Goal: Information Seeking & Learning: Learn about a topic

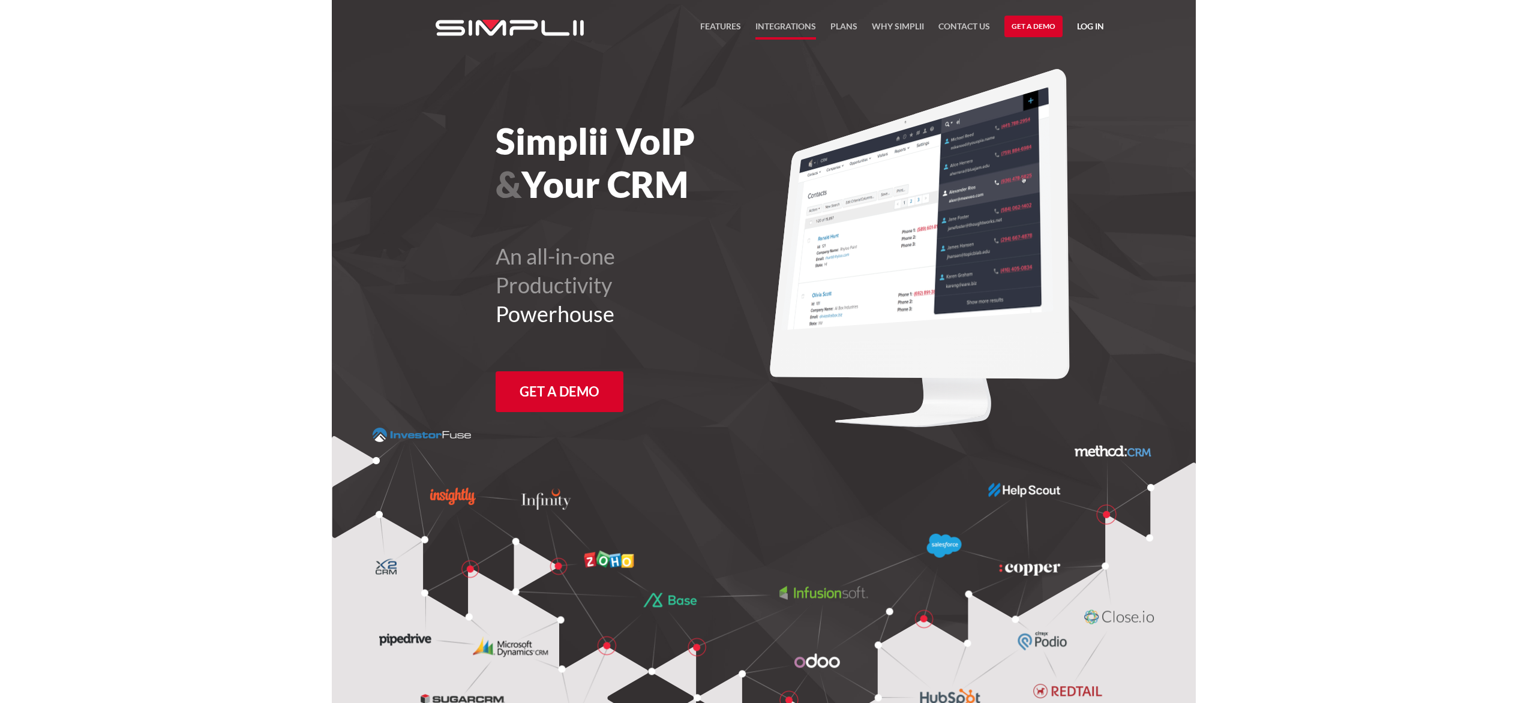
click at [768, 27] on link "Integrations" at bounding box center [785, 29] width 61 height 20
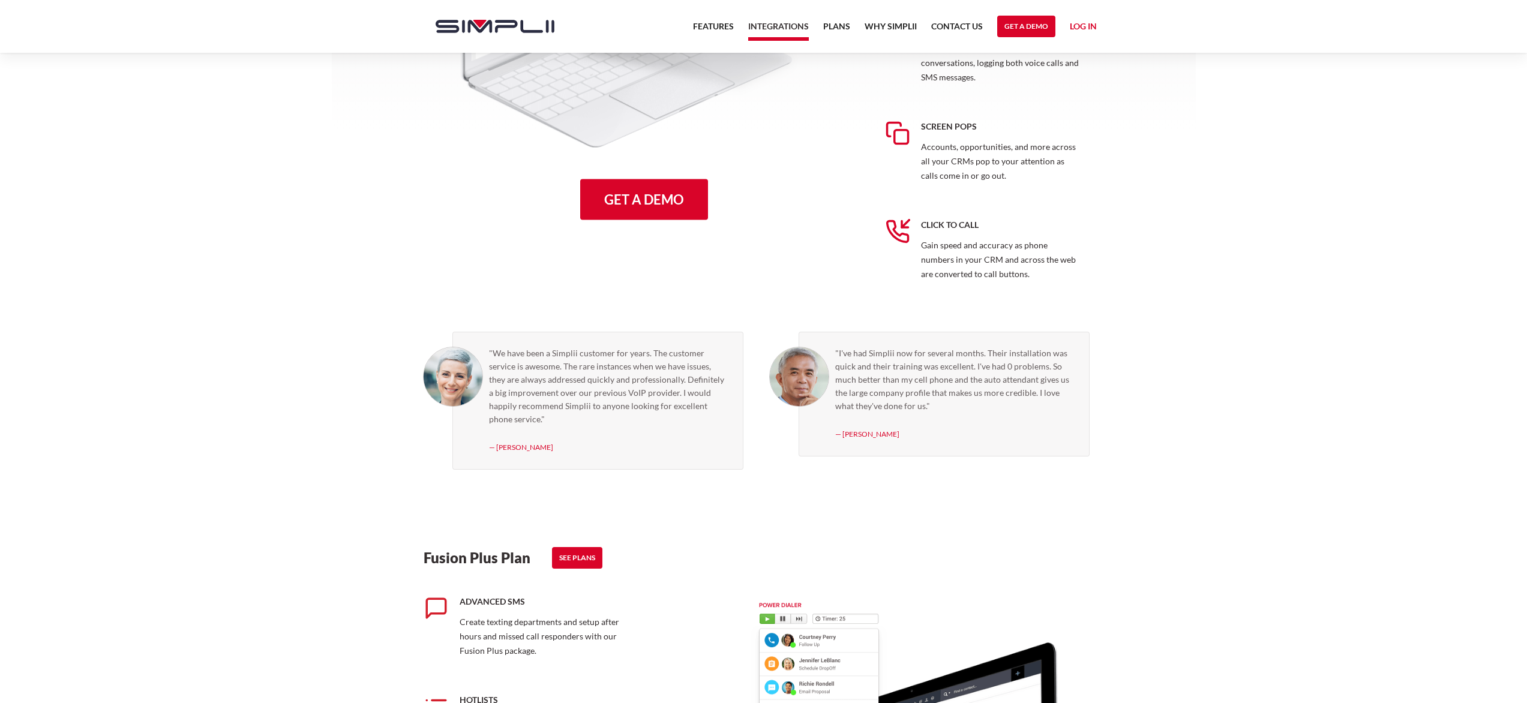
scroll to position [758, 0]
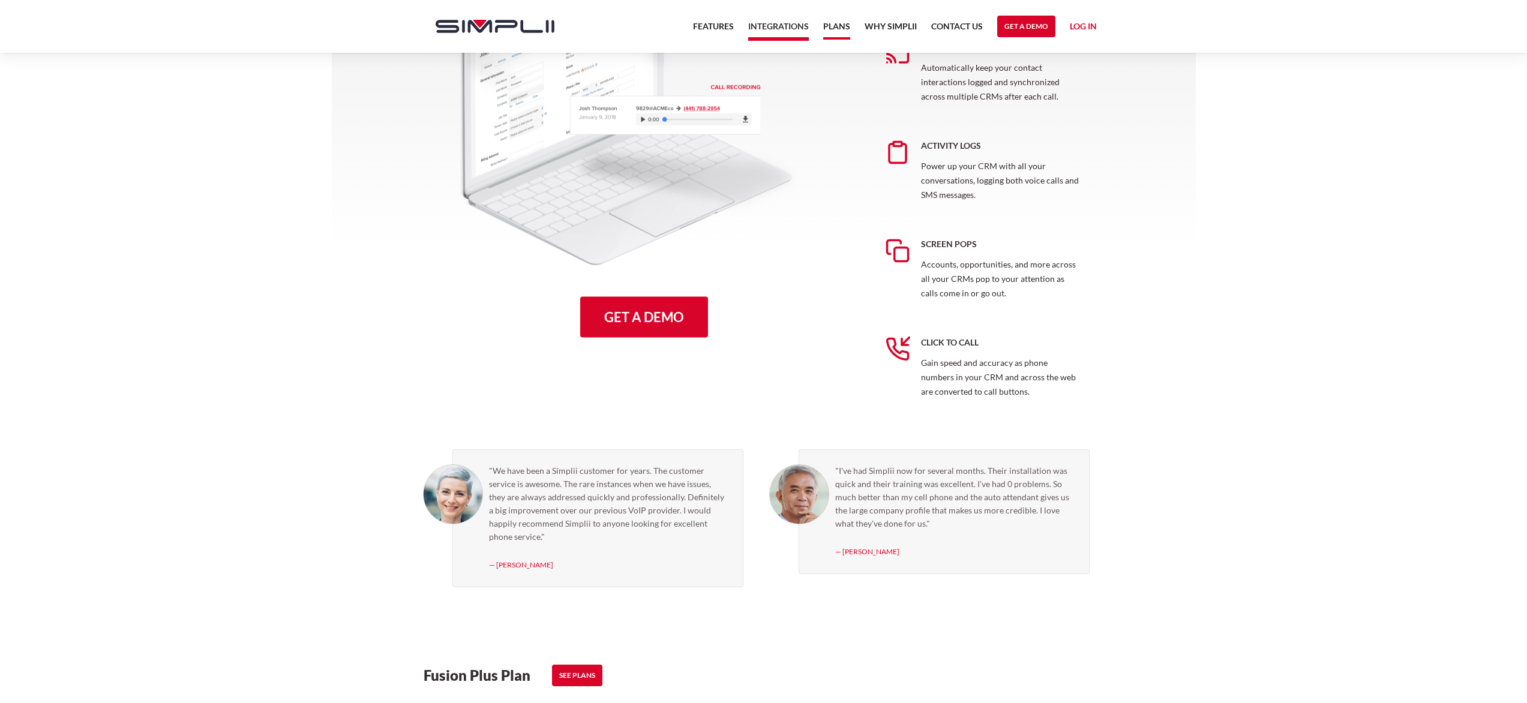
click at [834, 23] on link "Plans" at bounding box center [836, 29] width 27 height 20
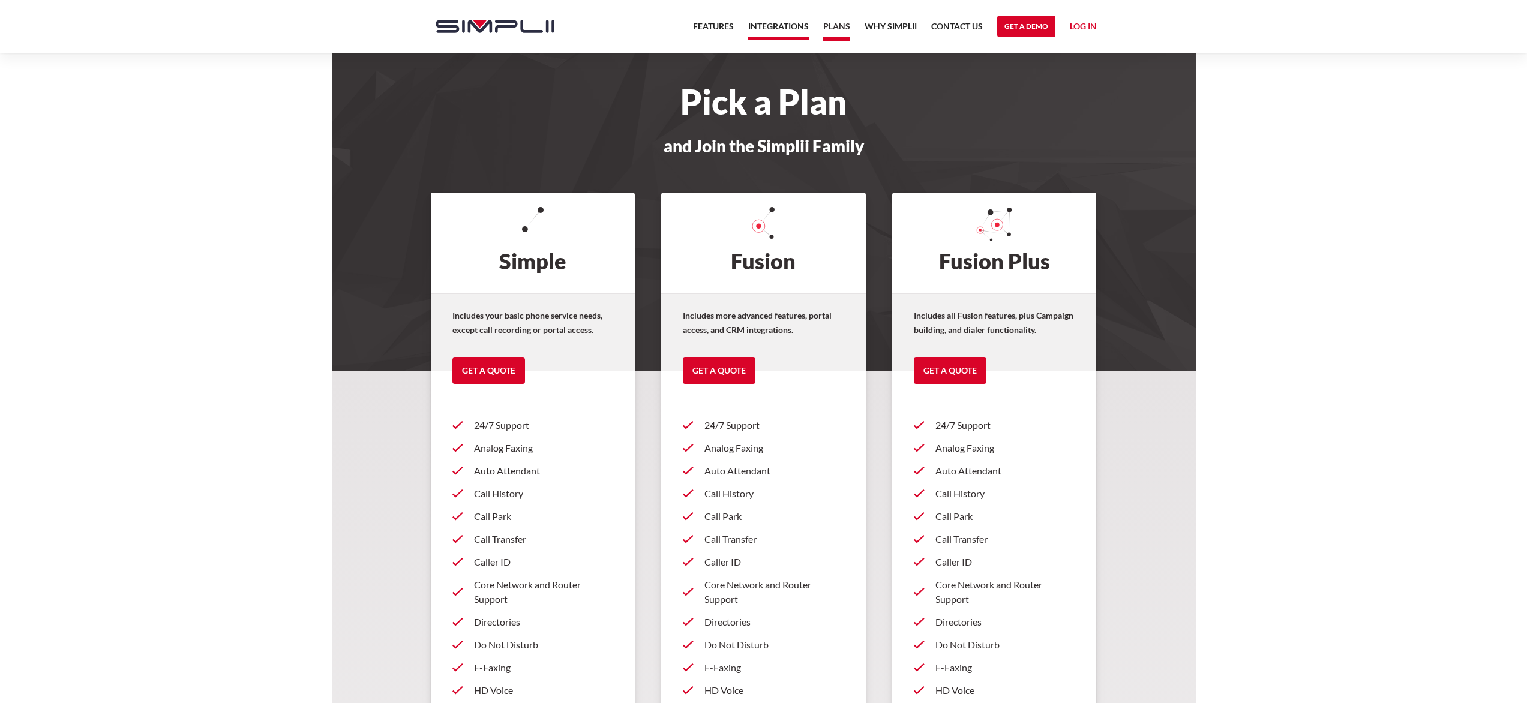
click at [777, 26] on link "Integrations" at bounding box center [778, 29] width 61 height 20
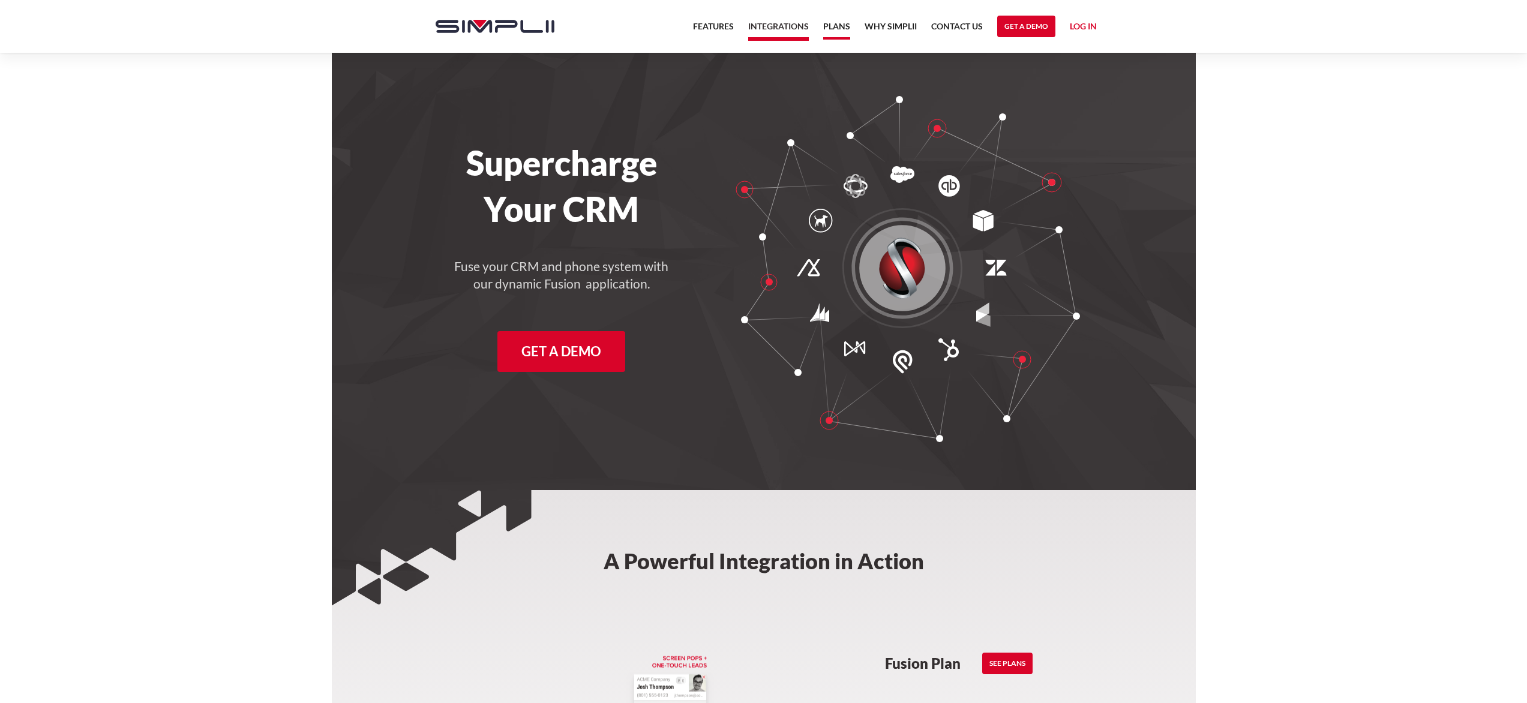
click at [839, 24] on link "Plans" at bounding box center [836, 29] width 27 height 20
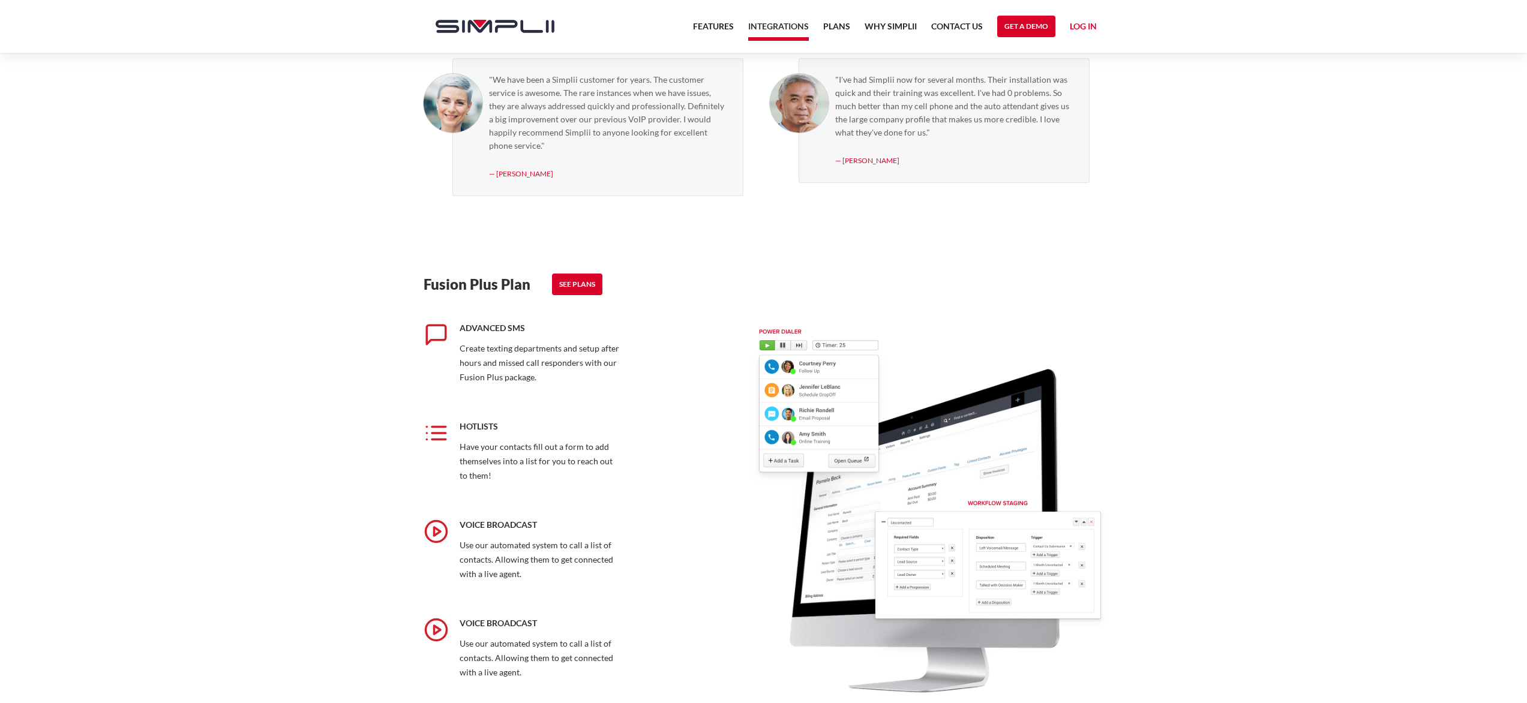
scroll to position [1549, 0]
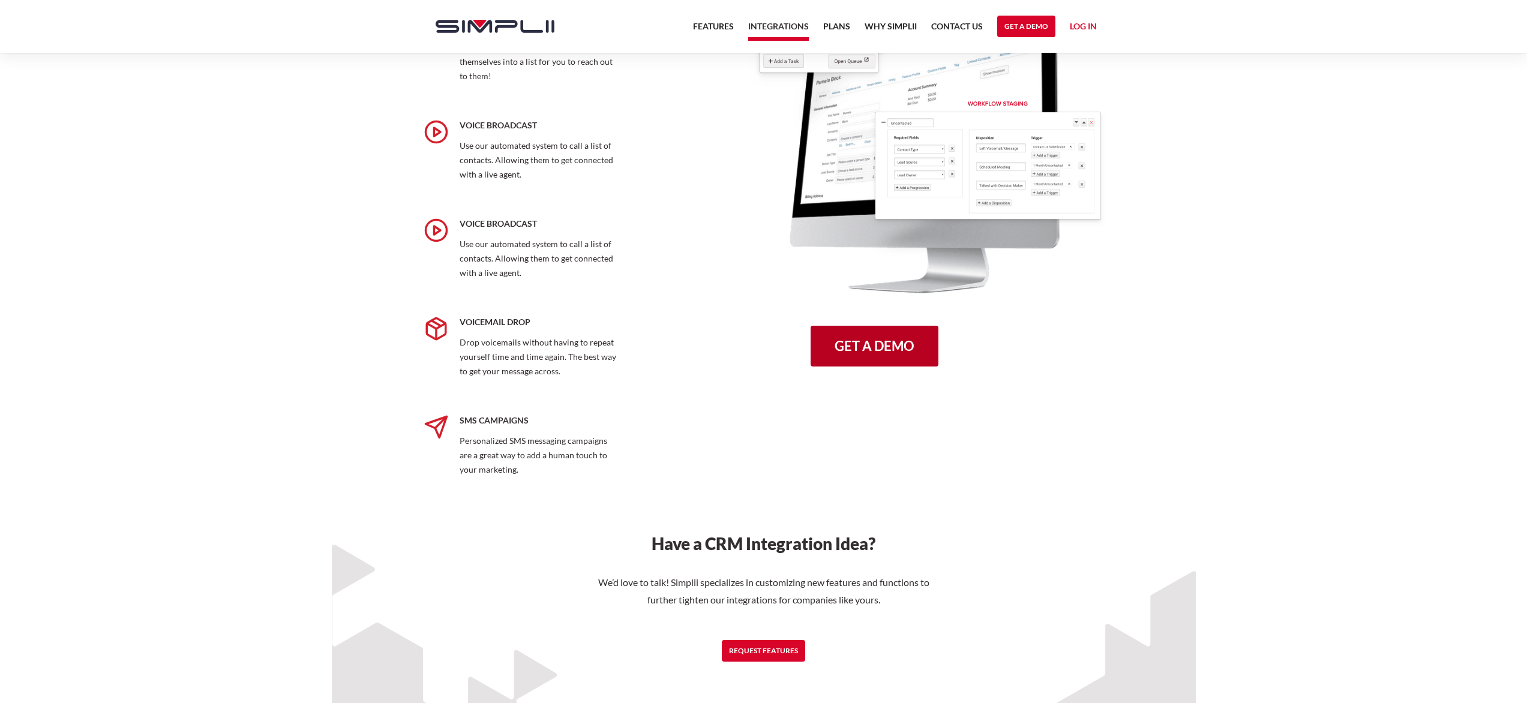
click at [850, 350] on link "Get a Demo" at bounding box center [874, 346] width 128 height 41
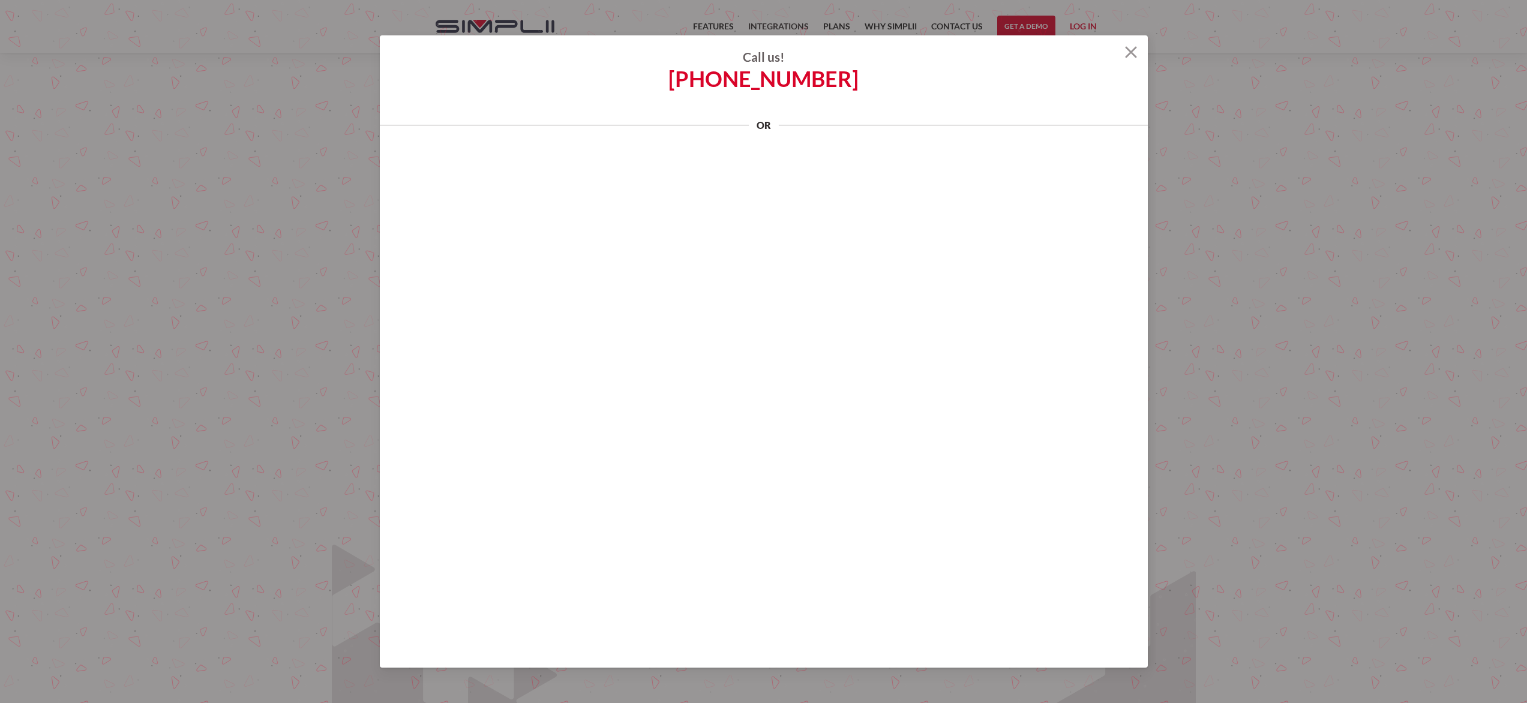
click at [1134, 55] on img at bounding box center [1131, 52] width 12 height 12
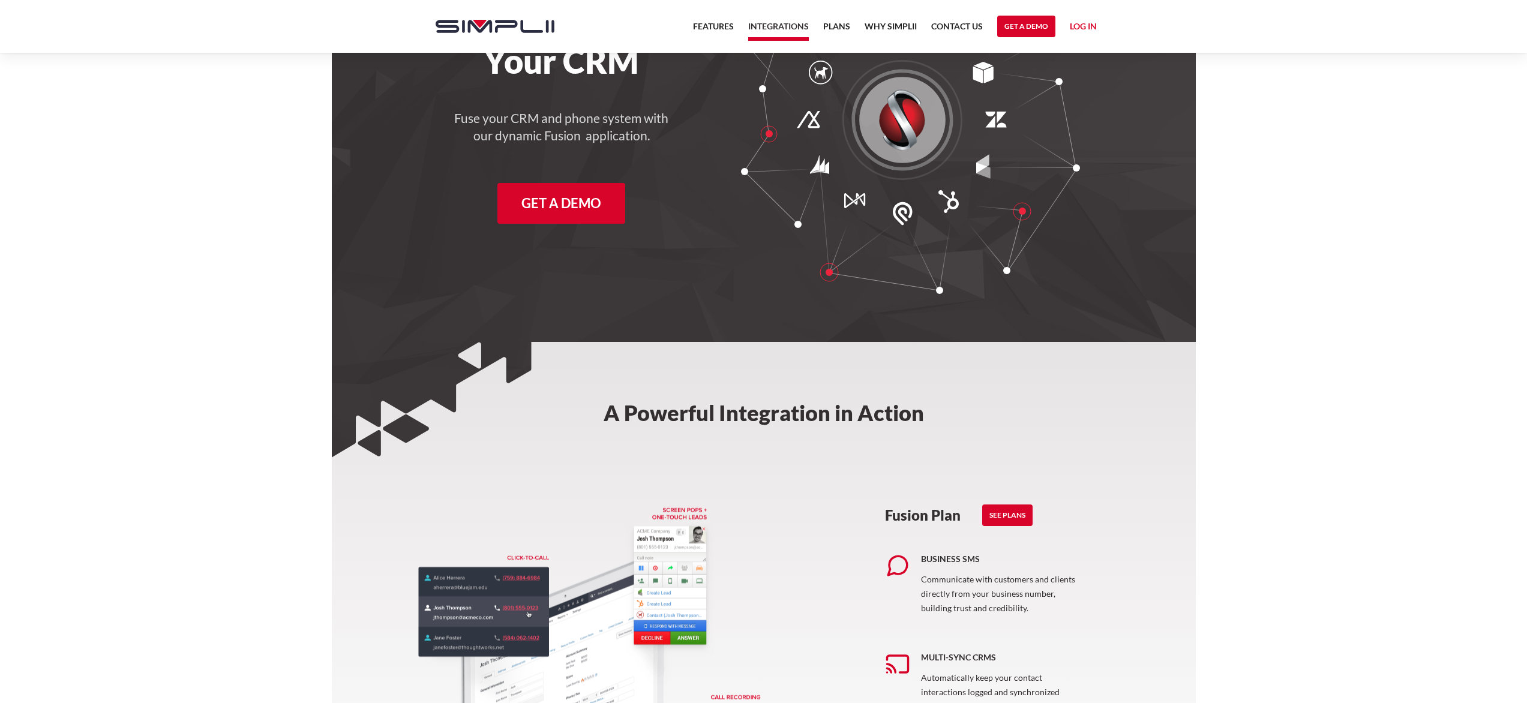
scroll to position [0, 0]
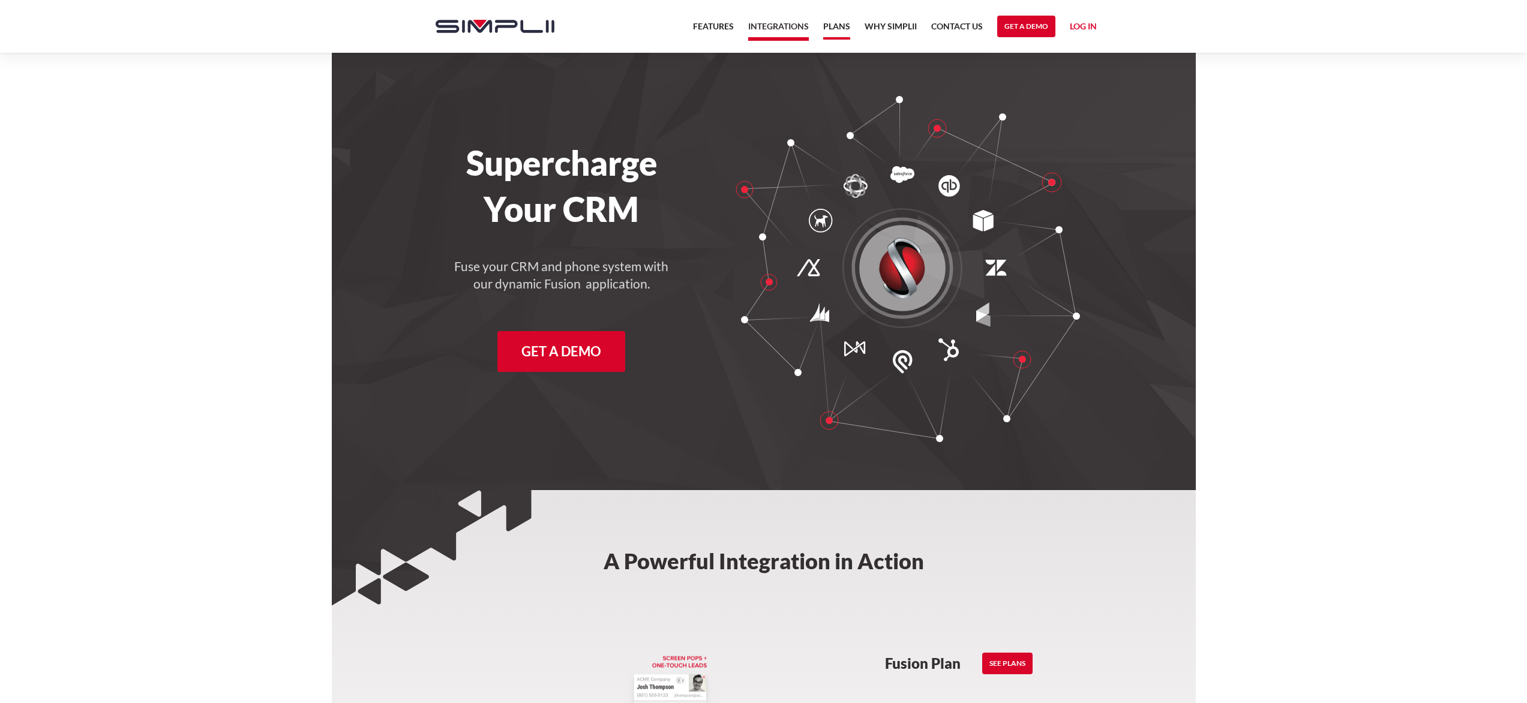
click at [833, 25] on link "Plans" at bounding box center [836, 29] width 27 height 20
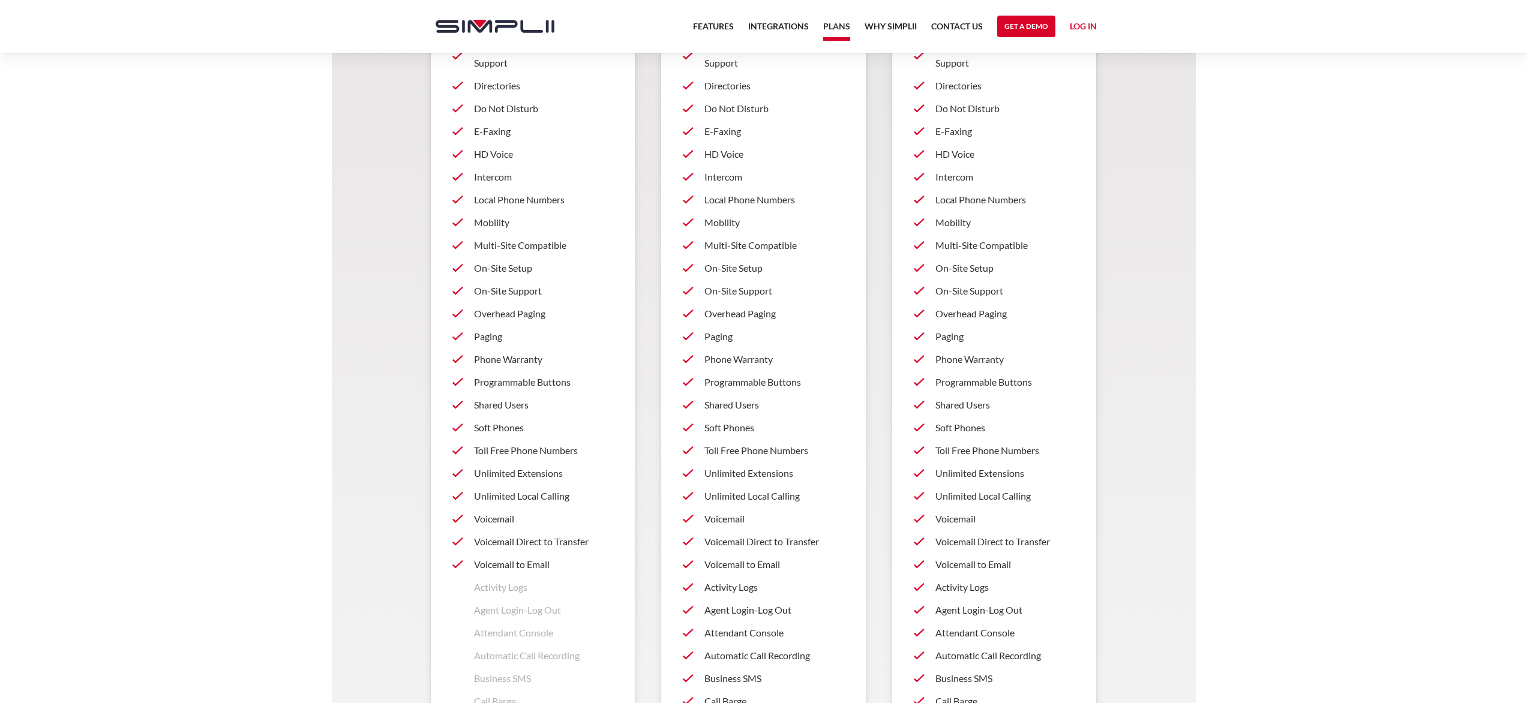
scroll to position [115, 0]
